Goal: Information Seeking & Learning: Learn about a topic

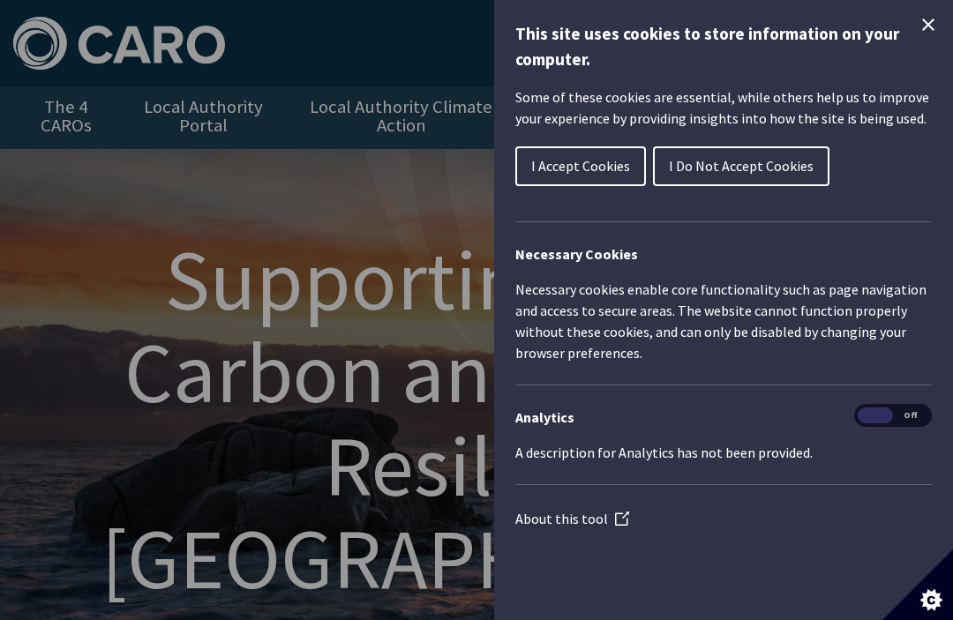
click at [589, 169] on span "I Accept Cookies" at bounding box center [580, 166] width 99 height 18
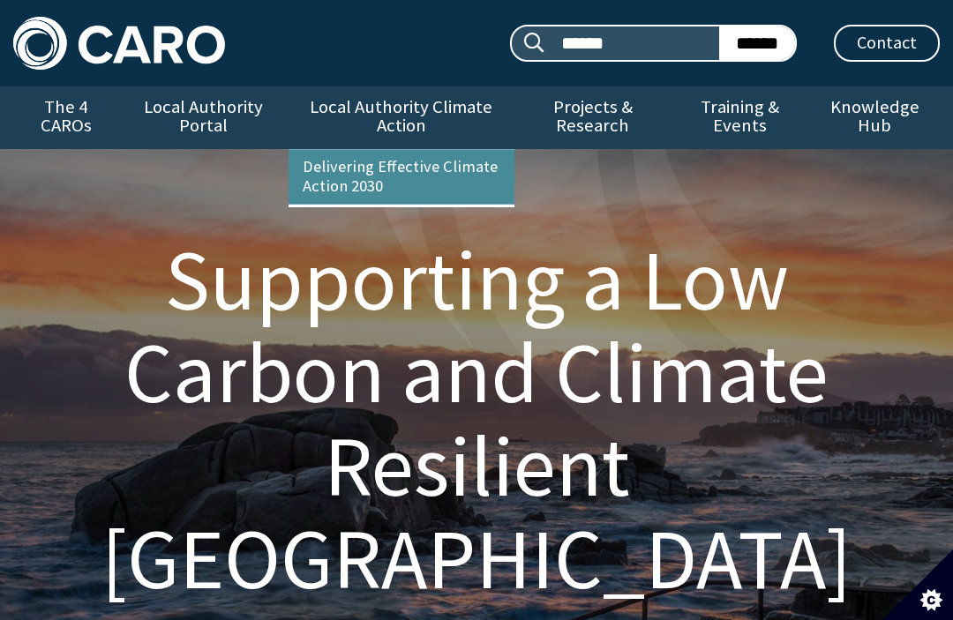
click at [397, 177] on link "Delivering Effective Climate Action 2030" at bounding box center [401, 177] width 226 height 55
click at [435, 125] on link "Local Authority Climate Action" at bounding box center [401, 117] width 226 height 62
click at [442, 110] on link "Local Authority Climate Action" at bounding box center [401, 117] width 226 height 62
click at [443, 120] on link "Local Authority Climate Action" at bounding box center [401, 117] width 226 height 62
click at [446, 122] on link "Local Authority Climate Action" at bounding box center [401, 117] width 226 height 62
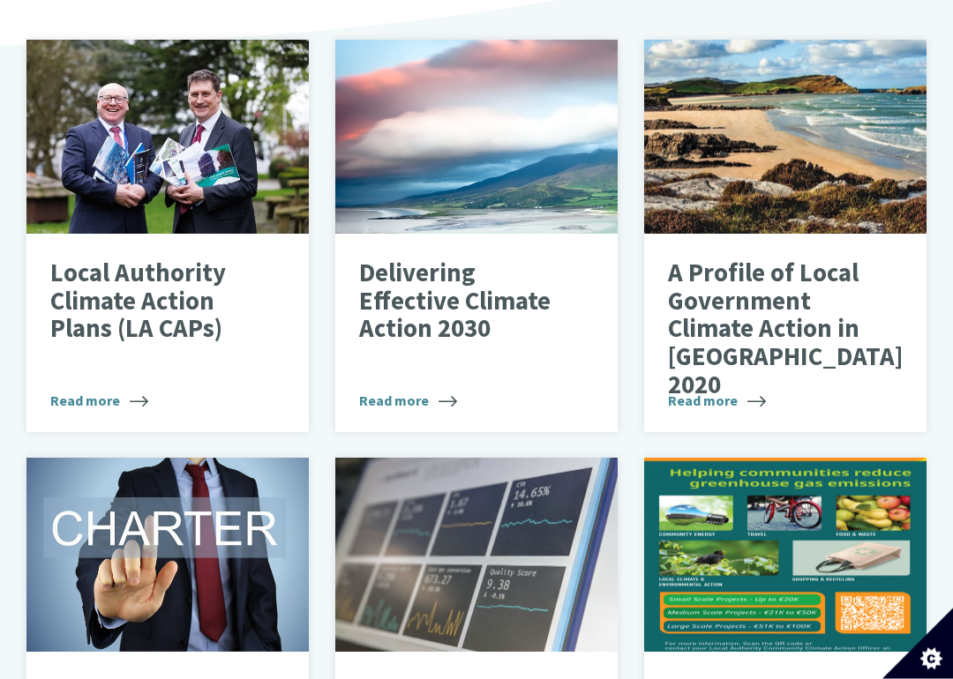
scroll to position [666, 0]
click at [91, 308] on p "Local Authority Climate Action Plans (LA CAPs)" at bounding box center [155, 301] width 211 height 84
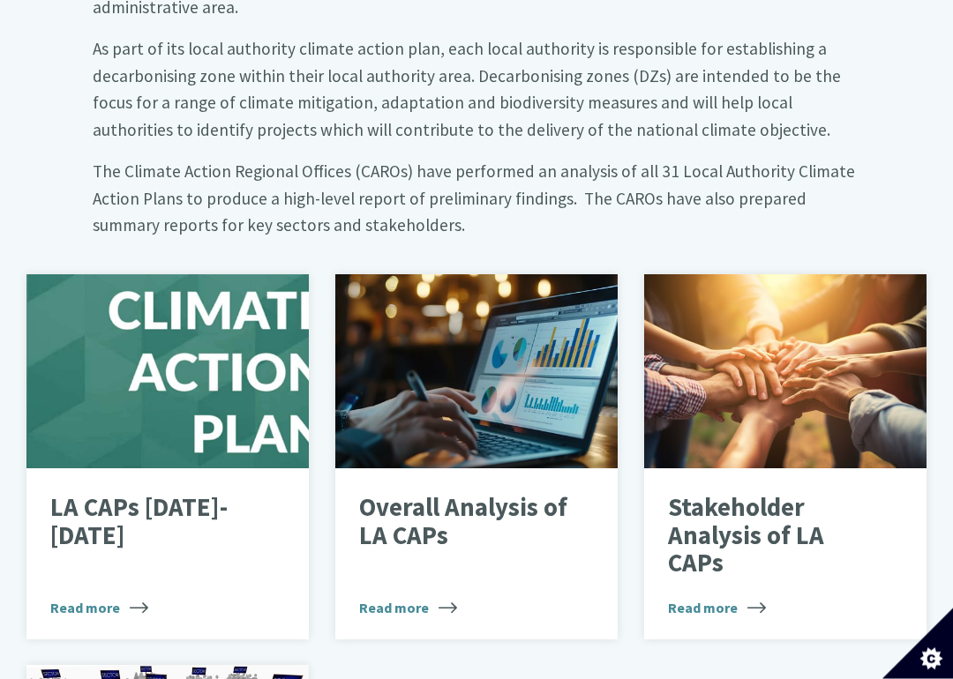
scroll to position [922, 0]
click at [113, 494] on p "LA CAPs 2024-2029" at bounding box center [155, 522] width 211 height 56
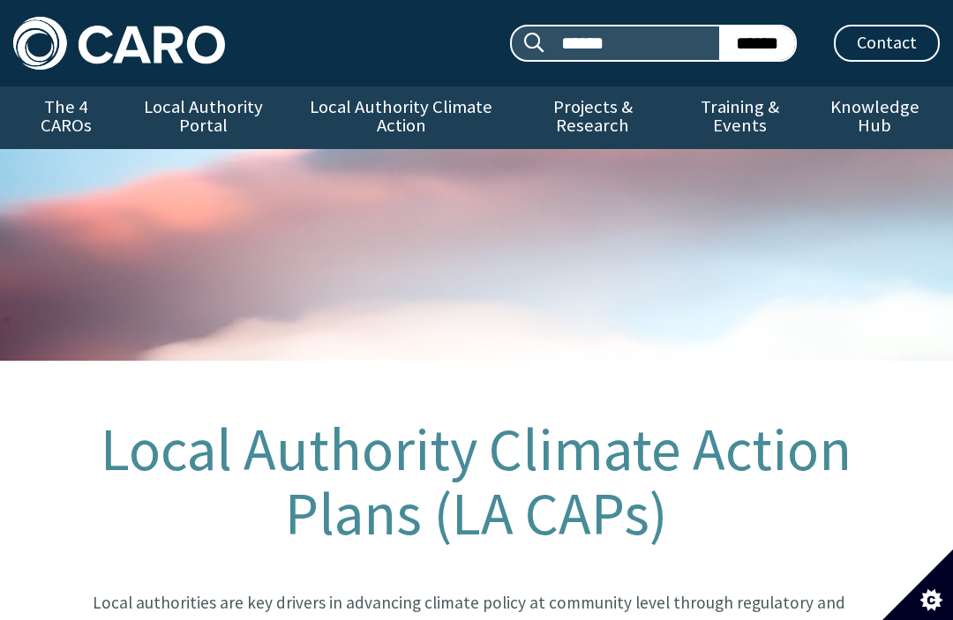
scroll to position [922, 0]
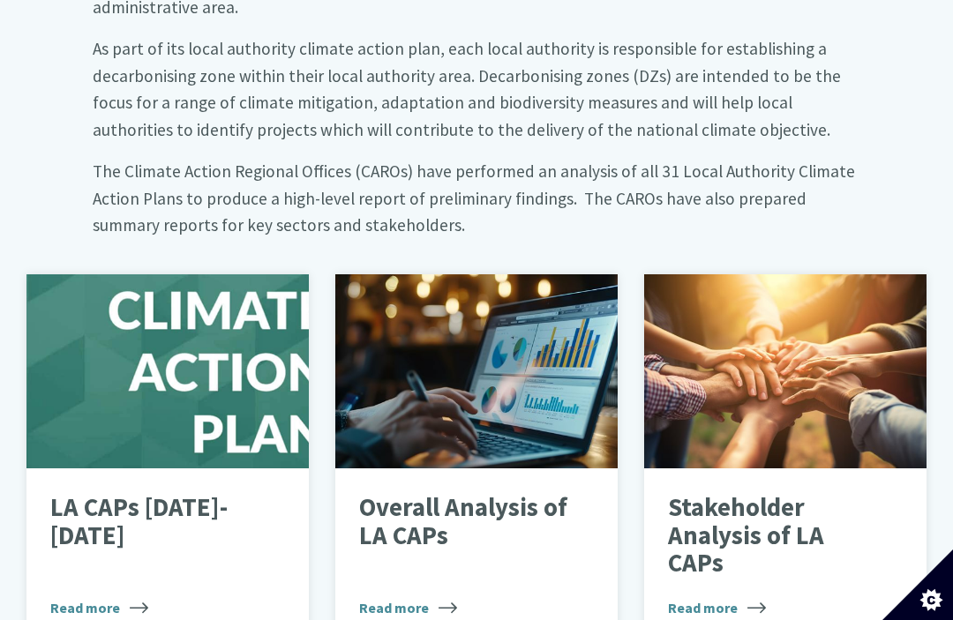
click at [458, 494] on p "Overall Analysis of LA CAPs" at bounding box center [464, 522] width 211 height 56
click at [457, 494] on p "Overall Analysis of LA CAPs" at bounding box center [464, 522] width 211 height 56
click at [484, 494] on p "Overall Analysis of LA CAPs" at bounding box center [464, 522] width 211 height 56
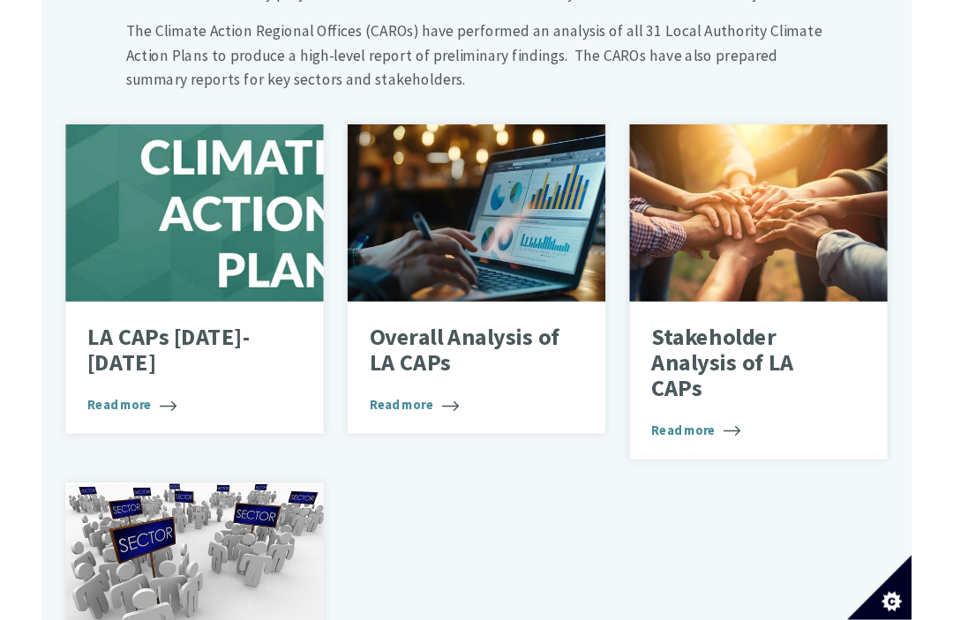
scroll to position [1060, 0]
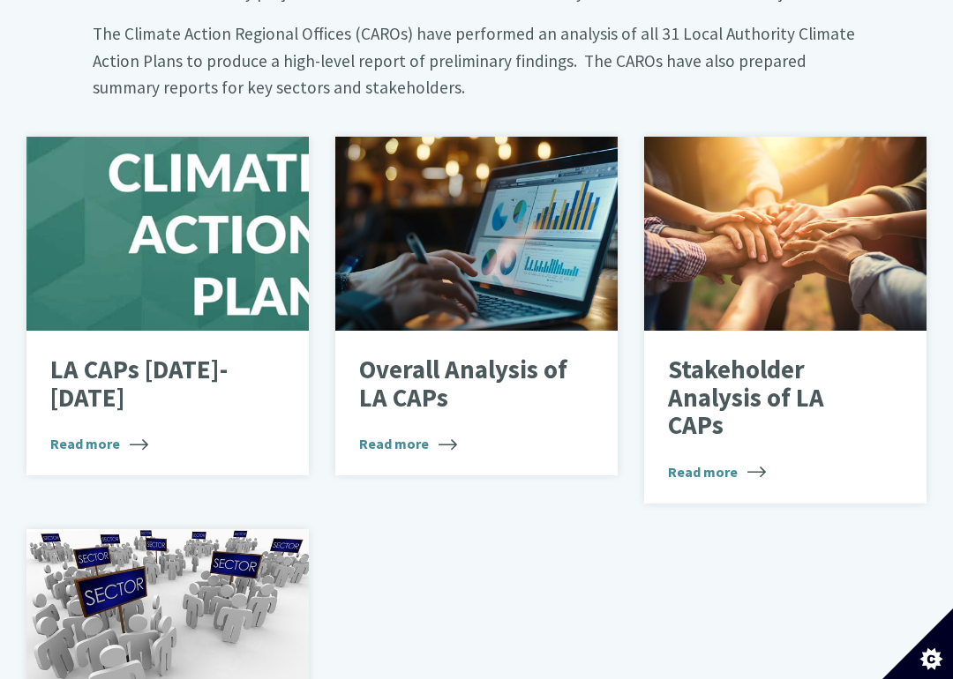
click at [432, 433] on span "Read more" at bounding box center [408, 443] width 98 height 21
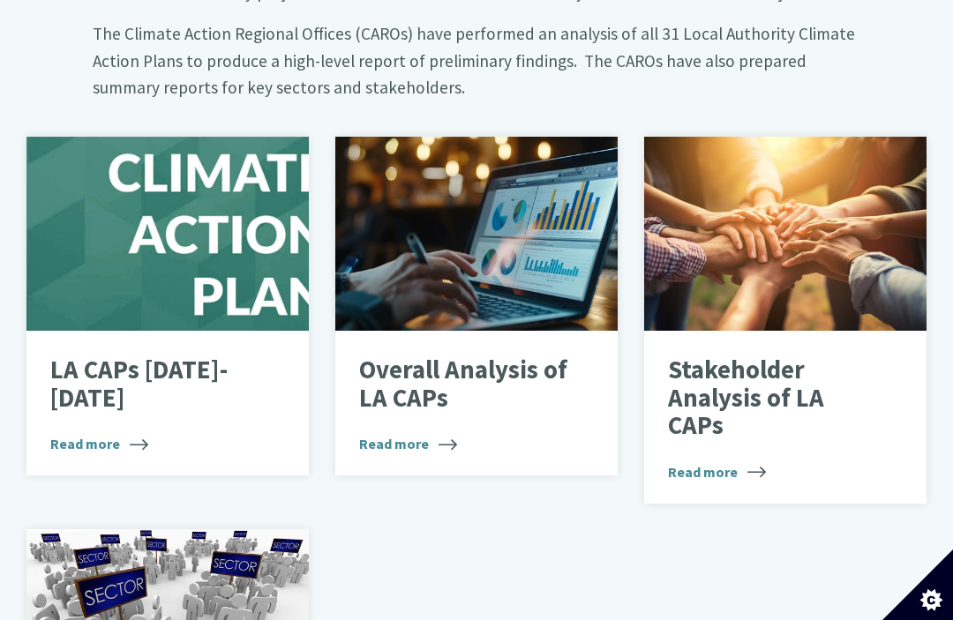
click at [819, 242] on div at bounding box center [785, 234] width 282 height 194
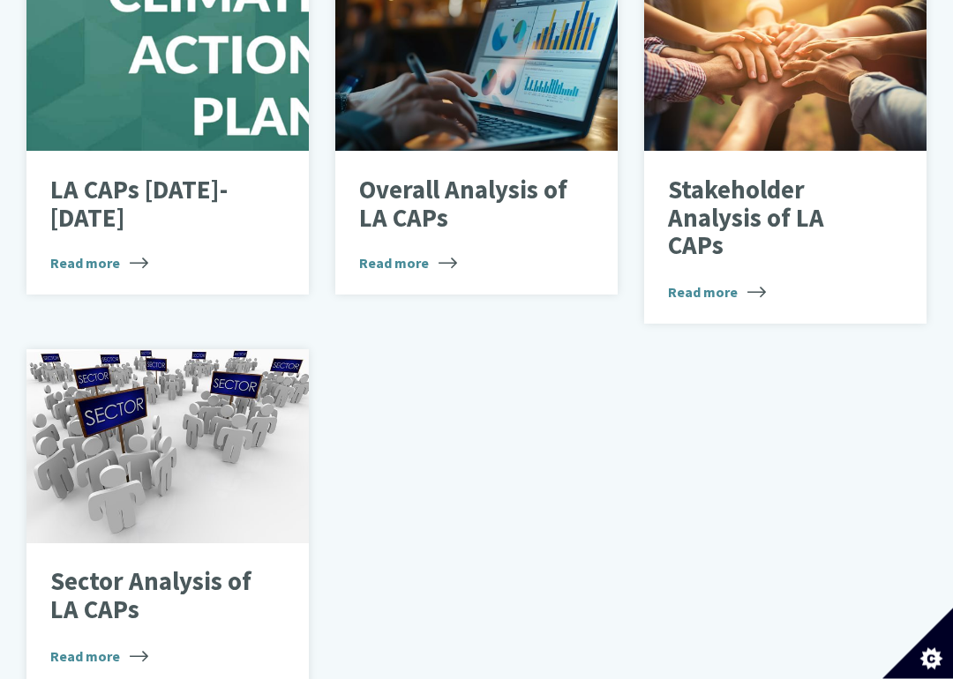
scroll to position [1240, 0]
click at [108, 405] on div at bounding box center [167, 446] width 282 height 194
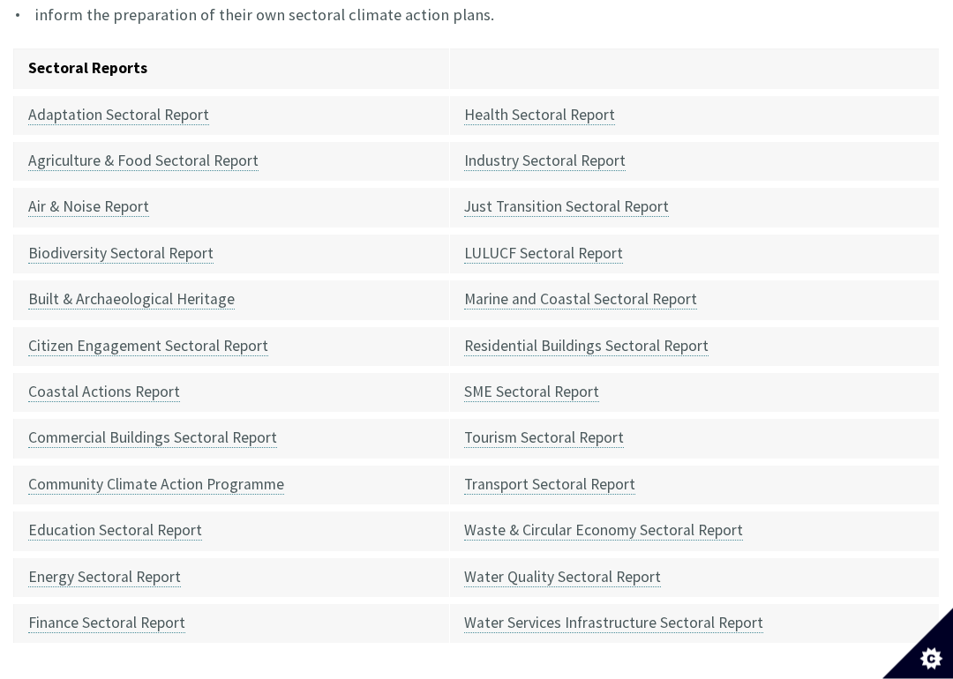
scroll to position [708, 0]
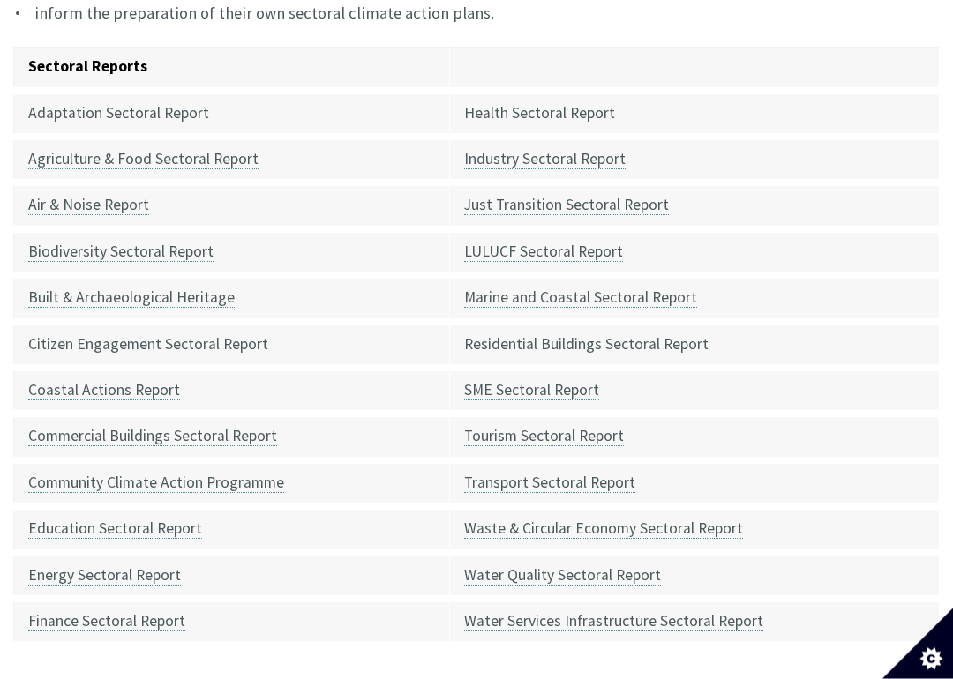
click at [50, 109] on link "Adaptation Sectoral Report" at bounding box center [118, 114] width 181 height 20
